Goal: Task Accomplishment & Management: Use online tool/utility

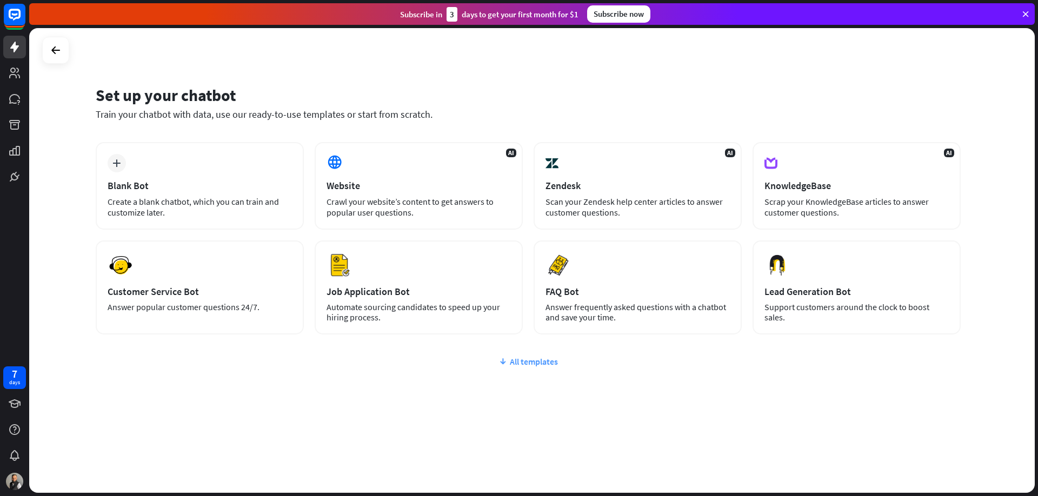
click at [528, 365] on div "All templates" at bounding box center [528, 361] width 865 height 11
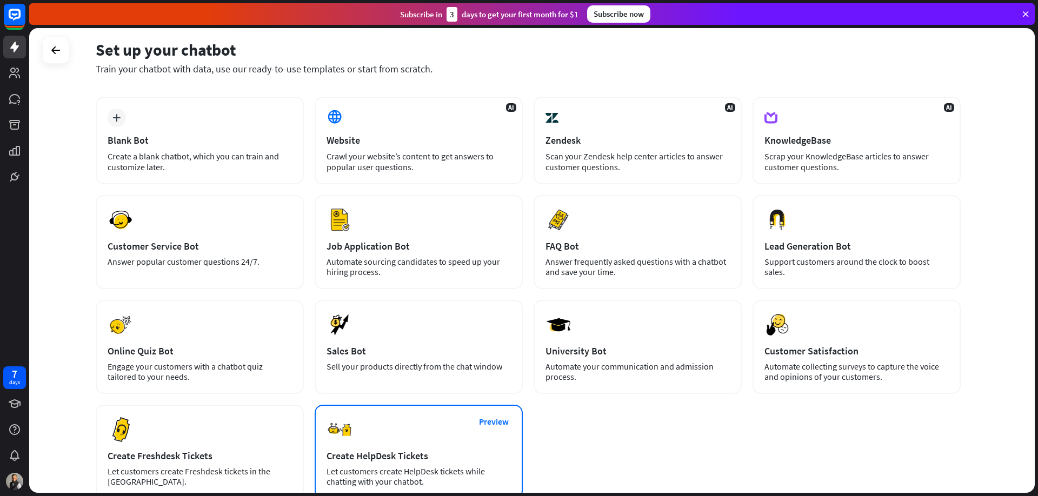
scroll to position [127, 0]
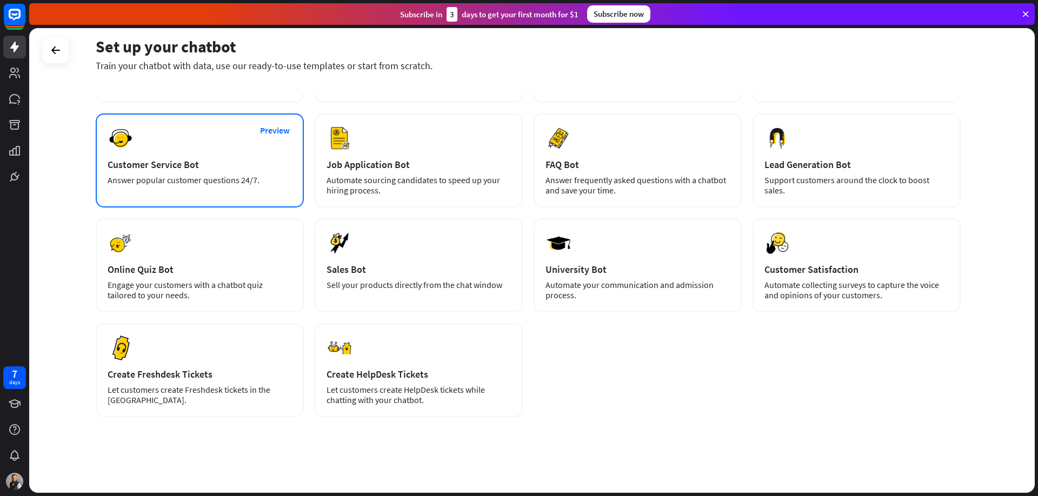
click at [250, 153] on div "Preview Customer Service Bot Answer popular customer questions 24/7." at bounding box center [200, 161] width 208 height 94
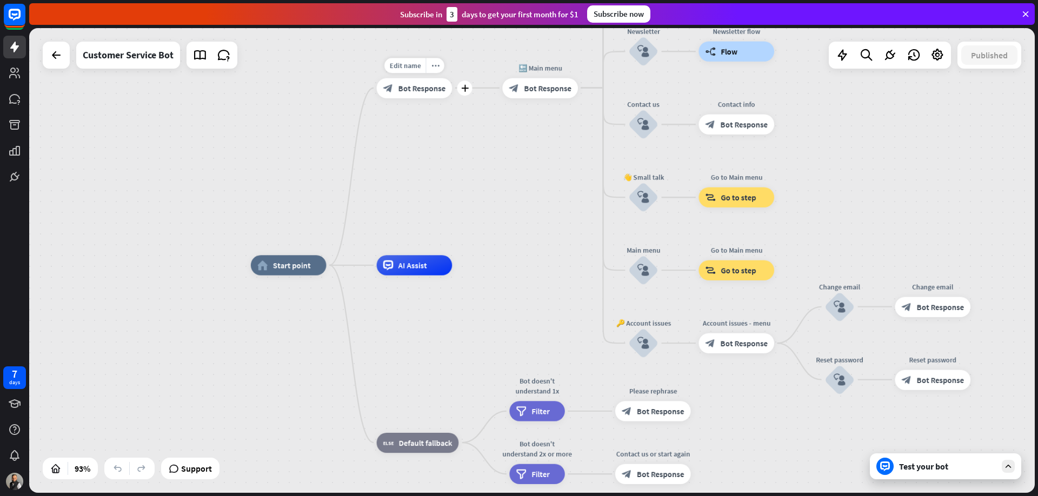
click at [426, 87] on span "Bot Response" at bounding box center [423, 88] width 48 height 10
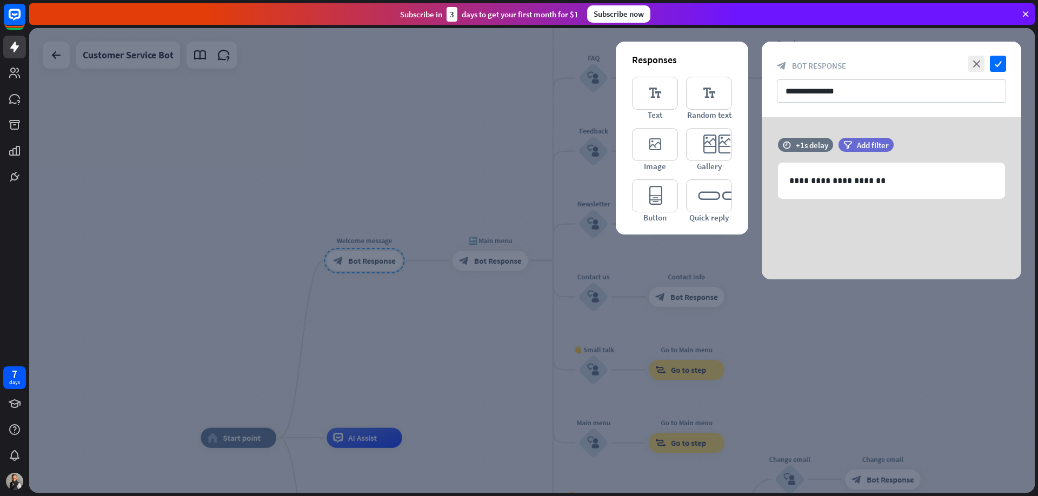
click at [372, 382] on div at bounding box center [532, 260] width 1006 height 465
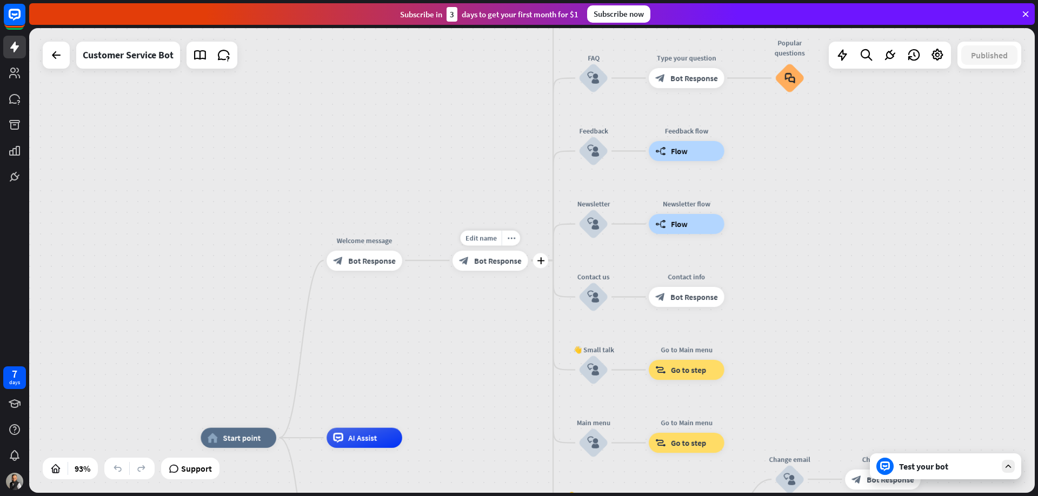
click at [490, 258] on span "Bot Response" at bounding box center [498, 261] width 48 height 10
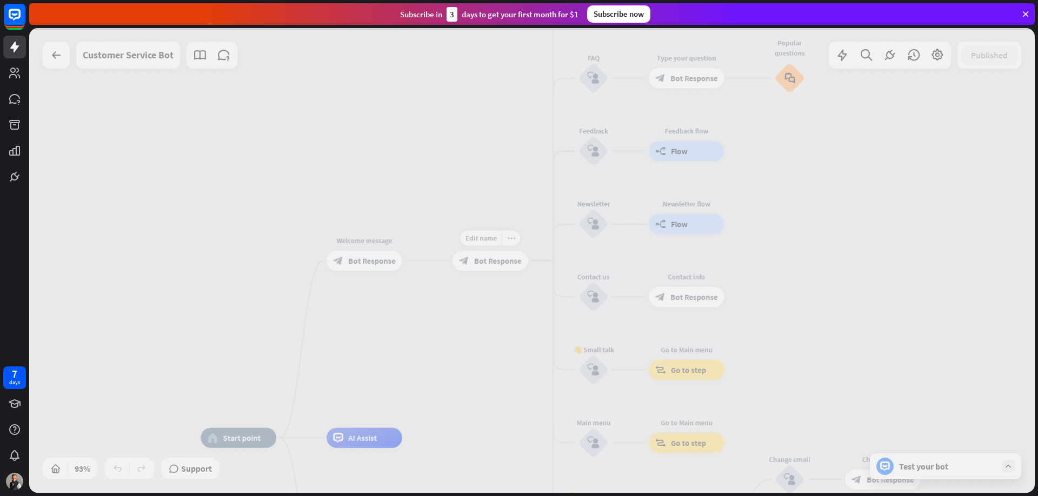
click at [490, 258] on div at bounding box center [532, 260] width 1006 height 465
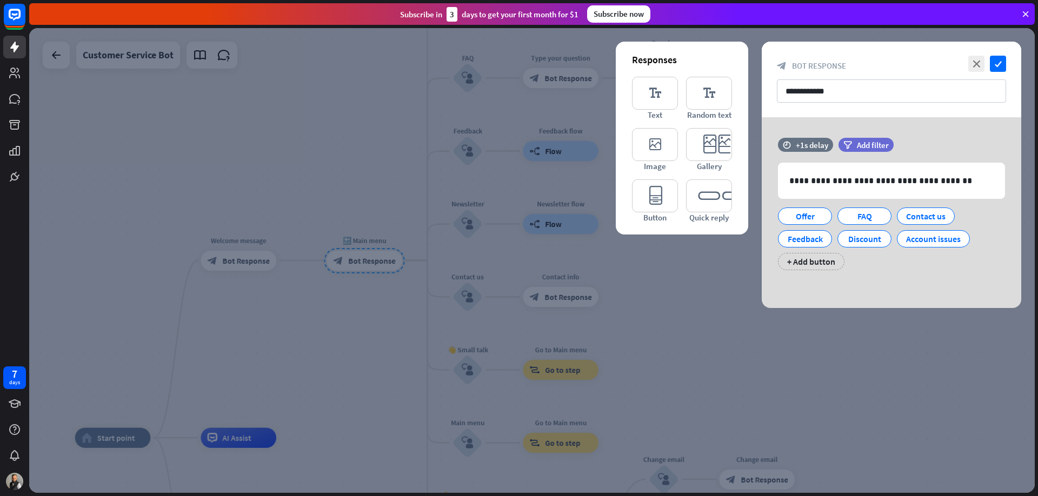
click at [366, 364] on div at bounding box center [532, 260] width 1006 height 465
click at [366, 364] on div "home_2 Start point Welcome message block_bot_response Bot Response 🔙 Main menu …" at bounding box center [532, 260] width 1006 height 465
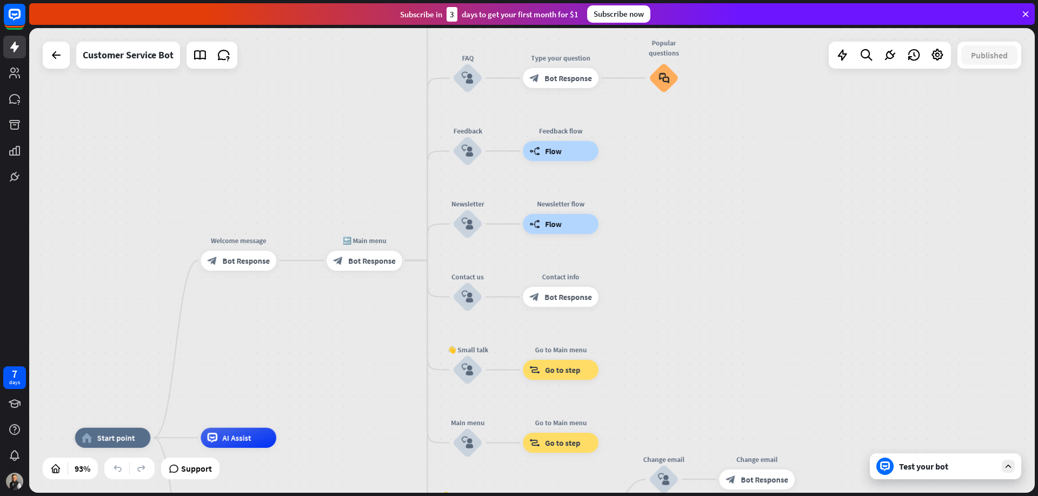
click at [951, 464] on div "Test your bot" at bounding box center [947, 466] width 97 height 11
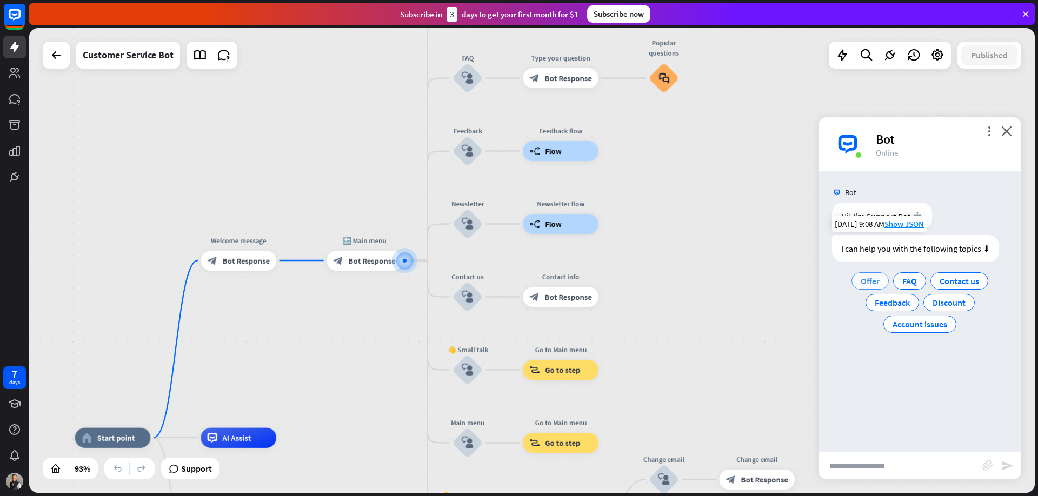
click at [870, 280] on span "Offer" at bounding box center [870, 281] width 19 height 11
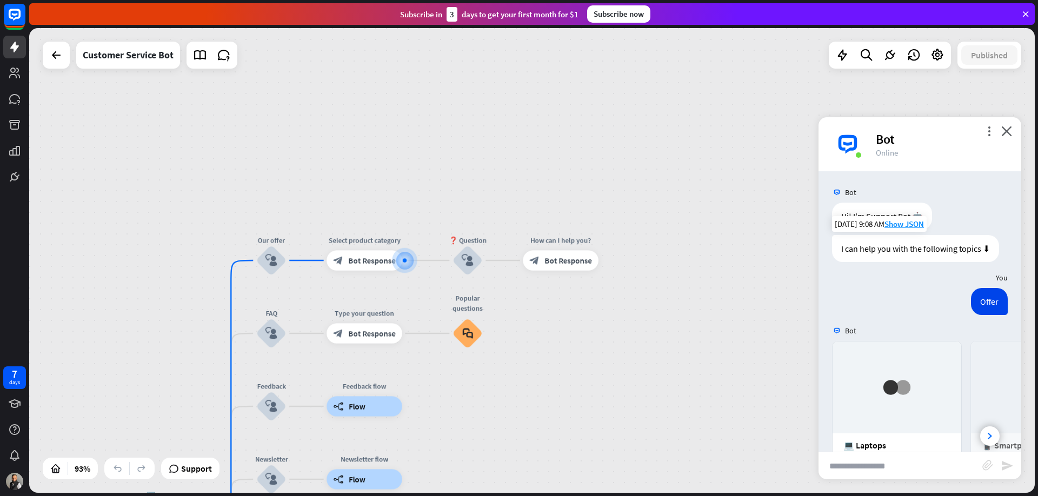
scroll to position [133, 0]
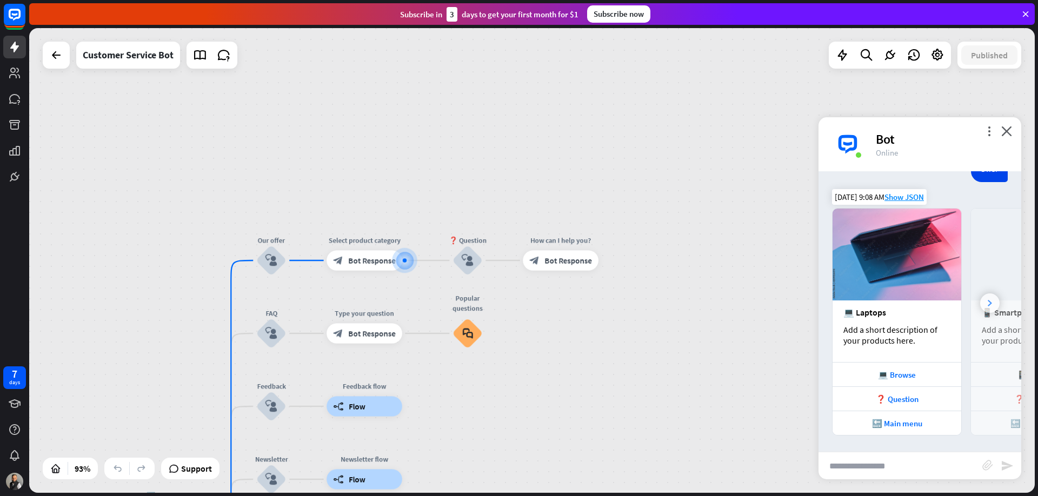
click at [993, 300] on div at bounding box center [990, 303] width 19 height 19
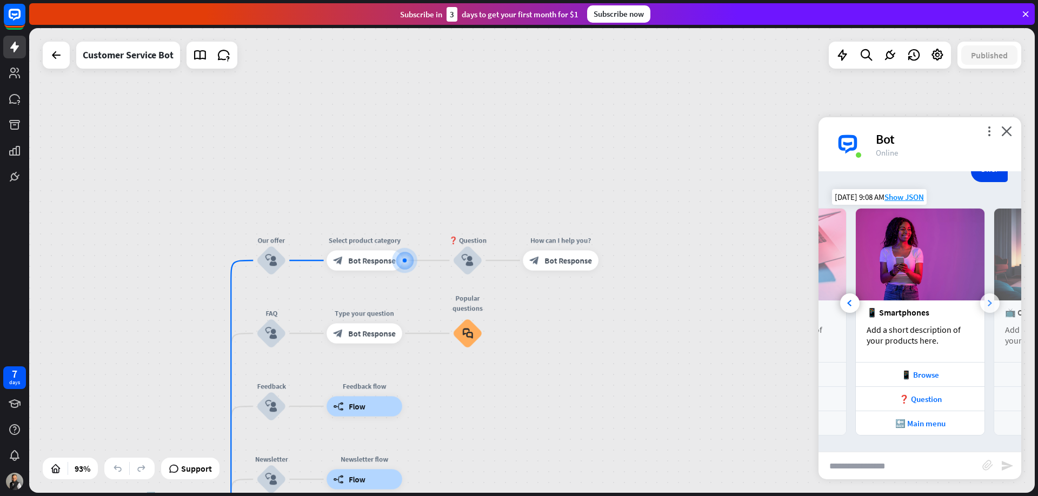
click at [993, 300] on div at bounding box center [990, 303] width 19 height 19
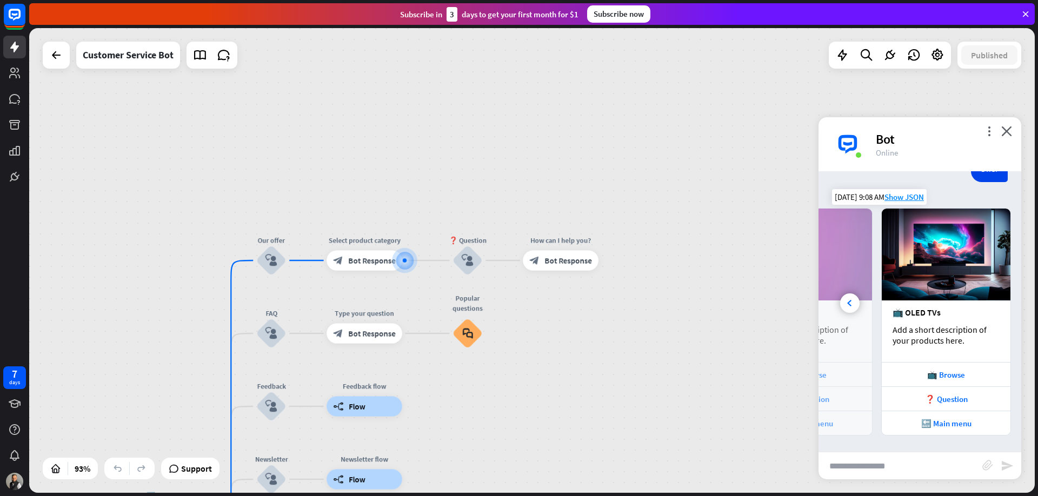
scroll to position [0, 231]
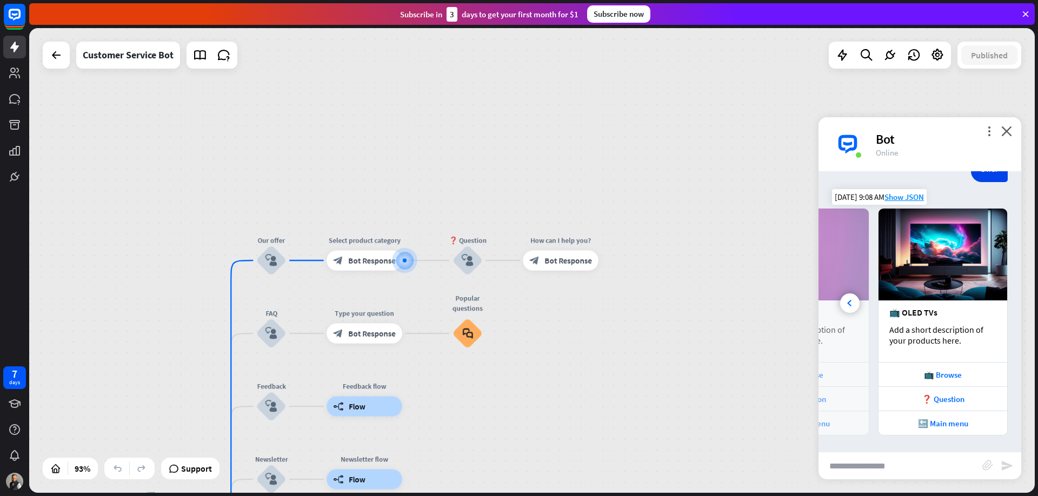
click at [993, 300] on img at bounding box center [943, 255] width 129 height 92
